Goal: Task Accomplishment & Management: Complete application form

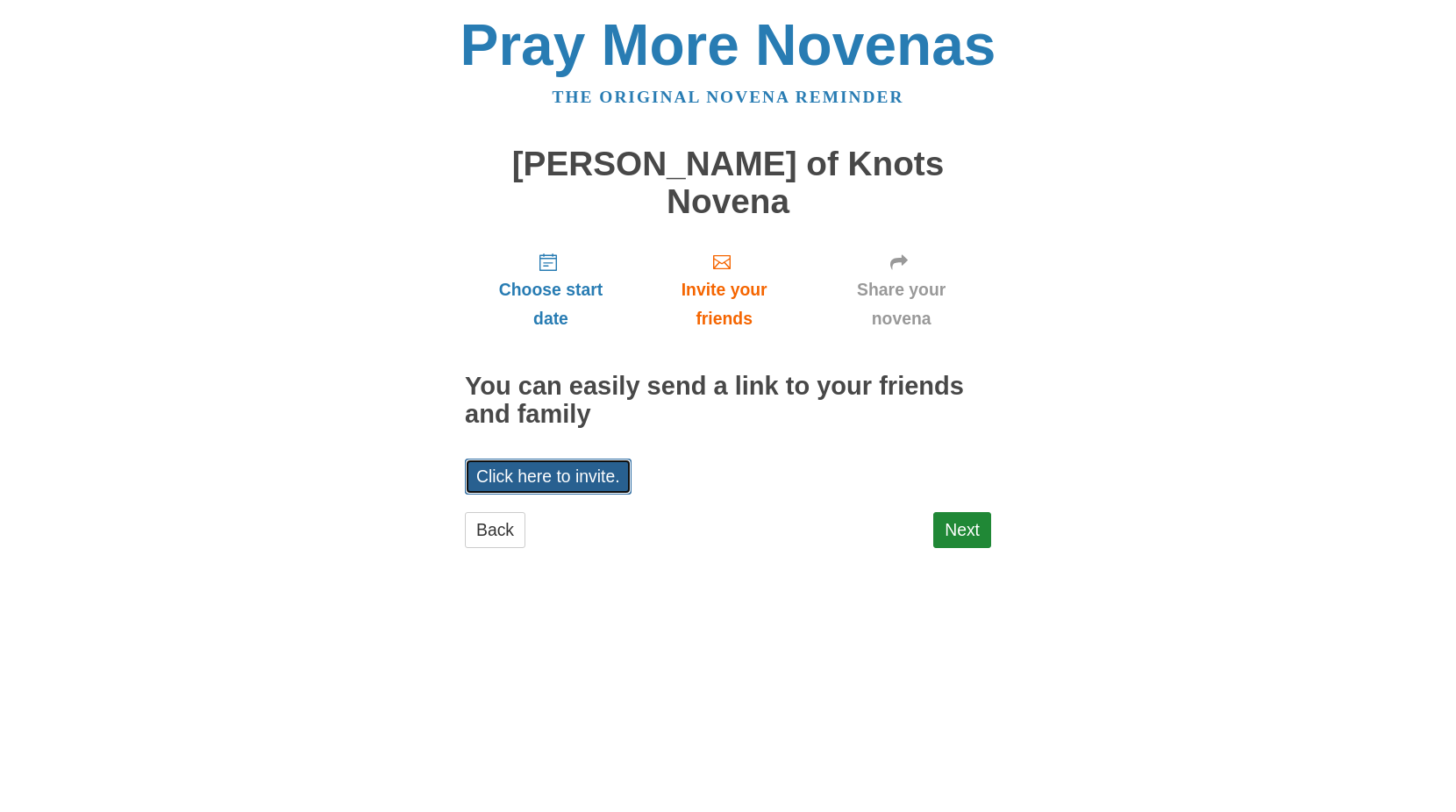
click at [624, 459] on link "Click here to invite." at bounding box center [549, 476] width 167 height 36
click at [962, 512] on link "Next" at bounding box center [963, 530] width 58 height 36
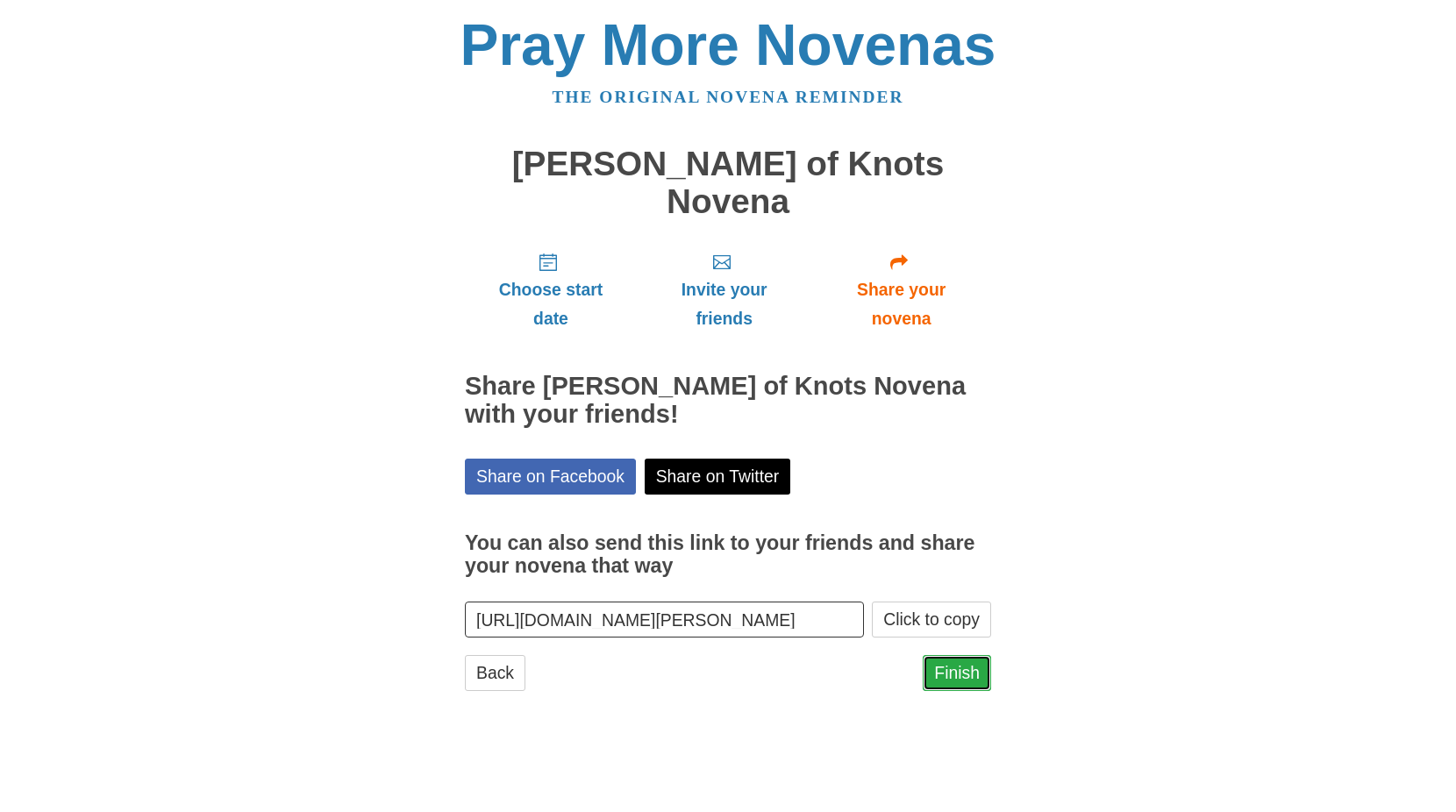
click at [950, 654] on link "Finish" at bounding box center [957, 672] width 68 height 36
